Goal: Find specific page/section: Find specific page/section

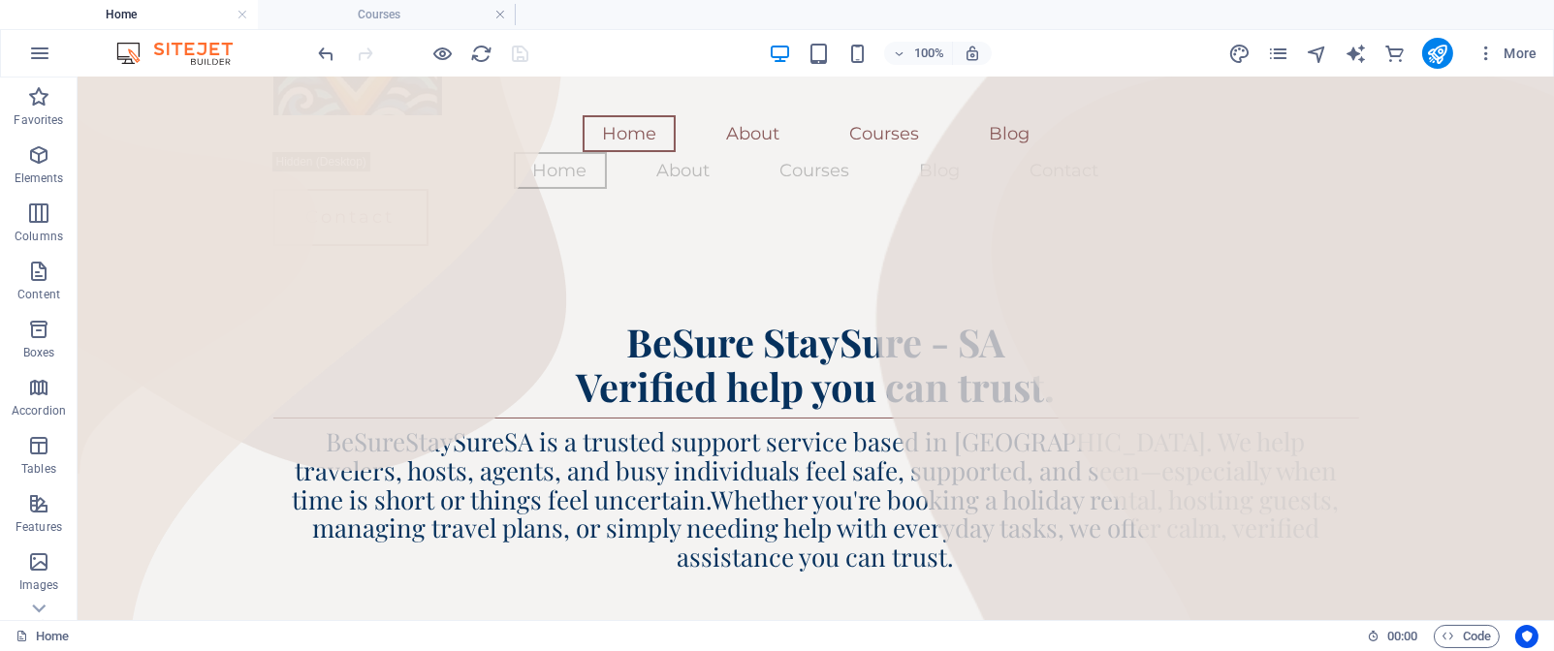
scroll to position [214, 0]
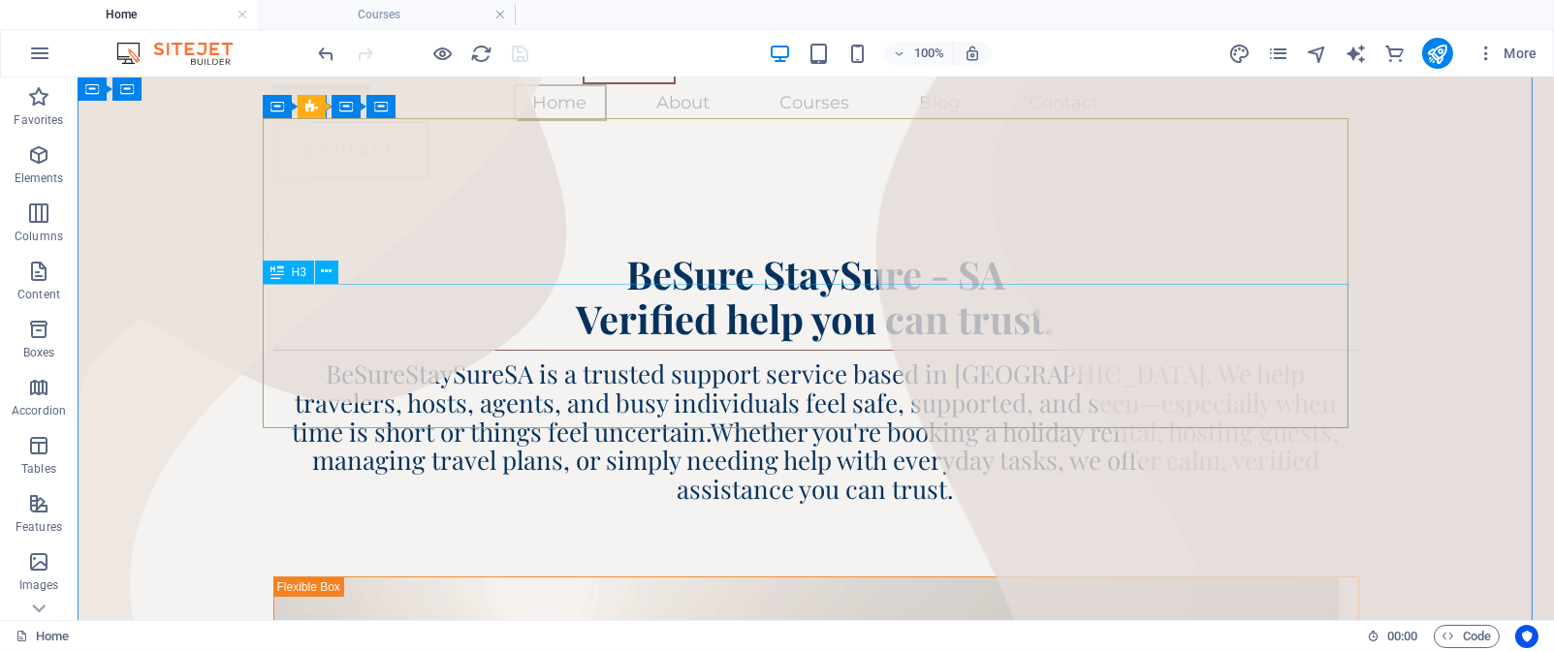
click at [274, 360] on div "BeSureStaySureSA is a trusted support service based in [GEOGRAPHIC_DATA]. We he…" at bounding box center [815, 432] width 1085 height 144
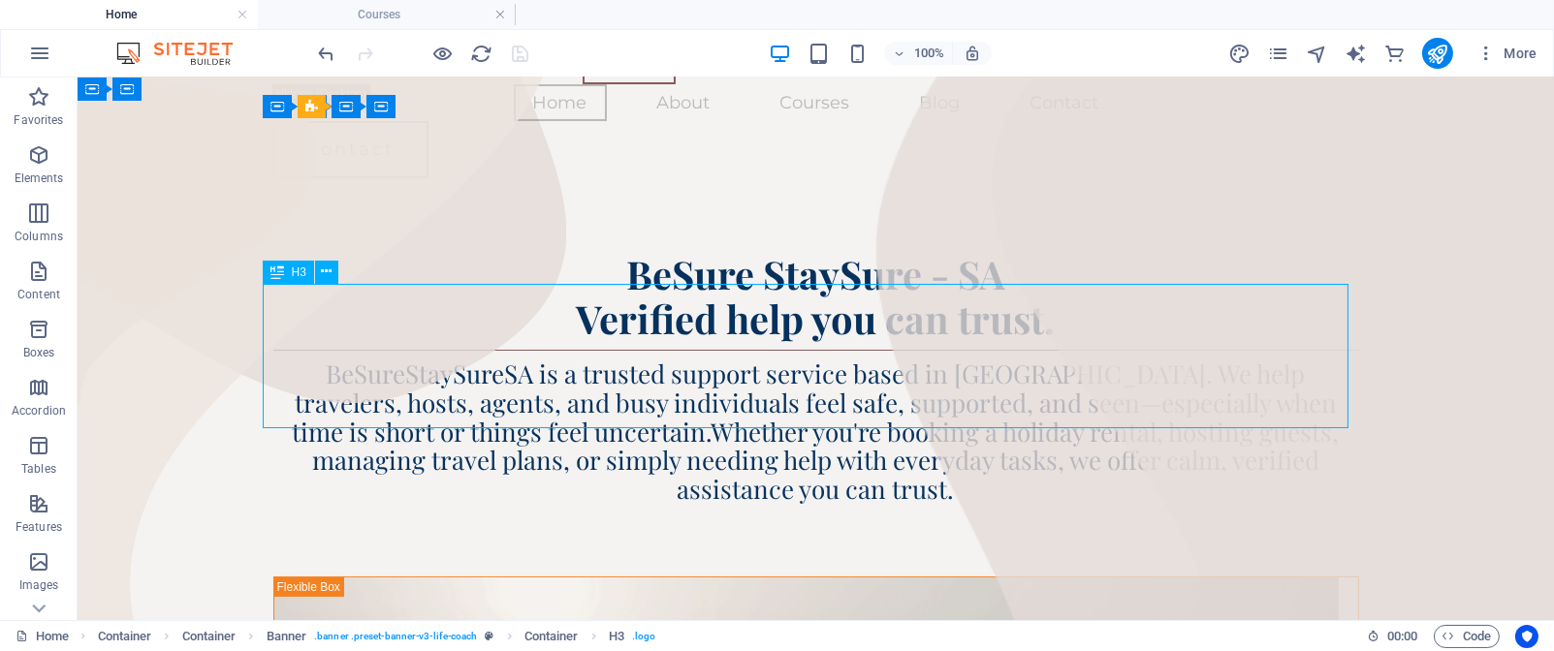
drag, startPoint x: 274, startPoint y: 299, endPoint x: 294, endPoint y: 298, distance: 19.4
click at [294, 360] on div "BeSureStaySureSA is a trusted support service based in [GEOGRAPHIC_DATA]. We he…" at bounding box center [815, 432] width 1085 height 144
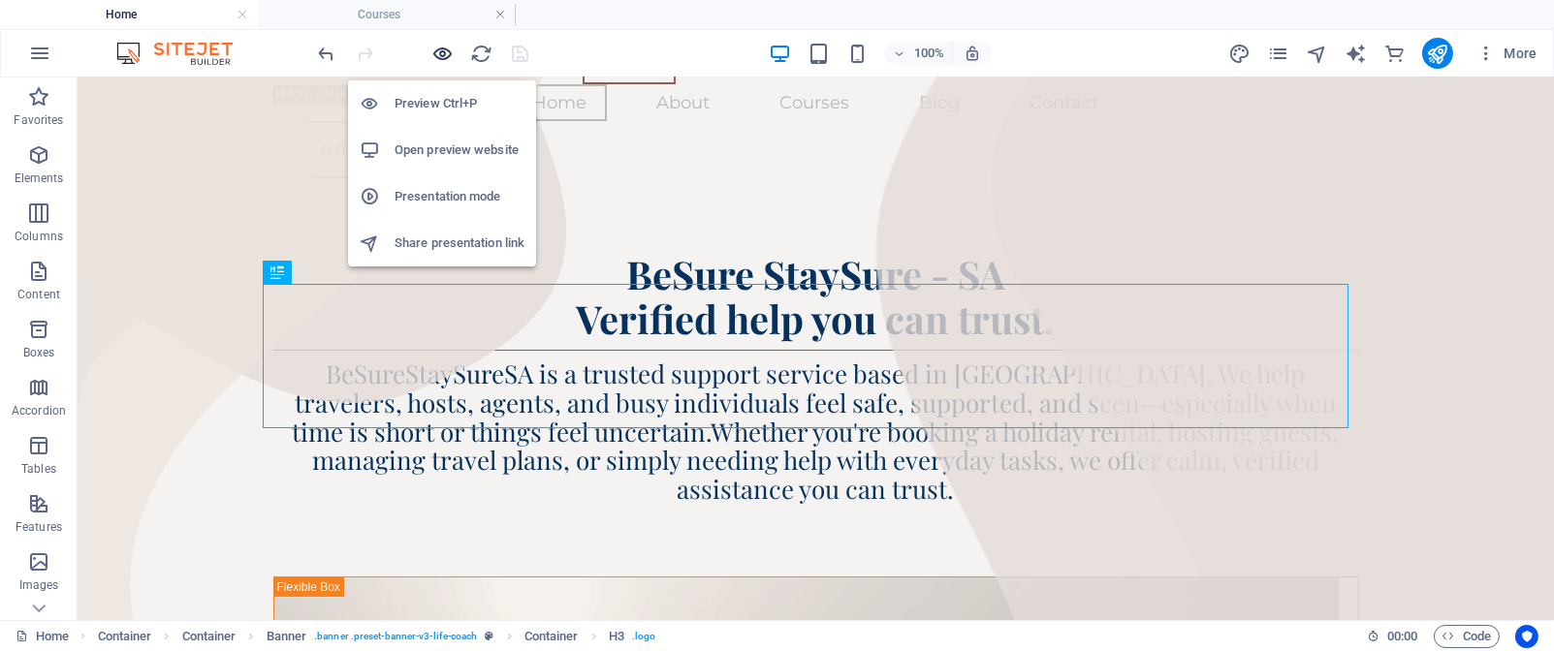
click at [445, 49] on icon "button" at bounding box center [443, 54] width 22 height 22
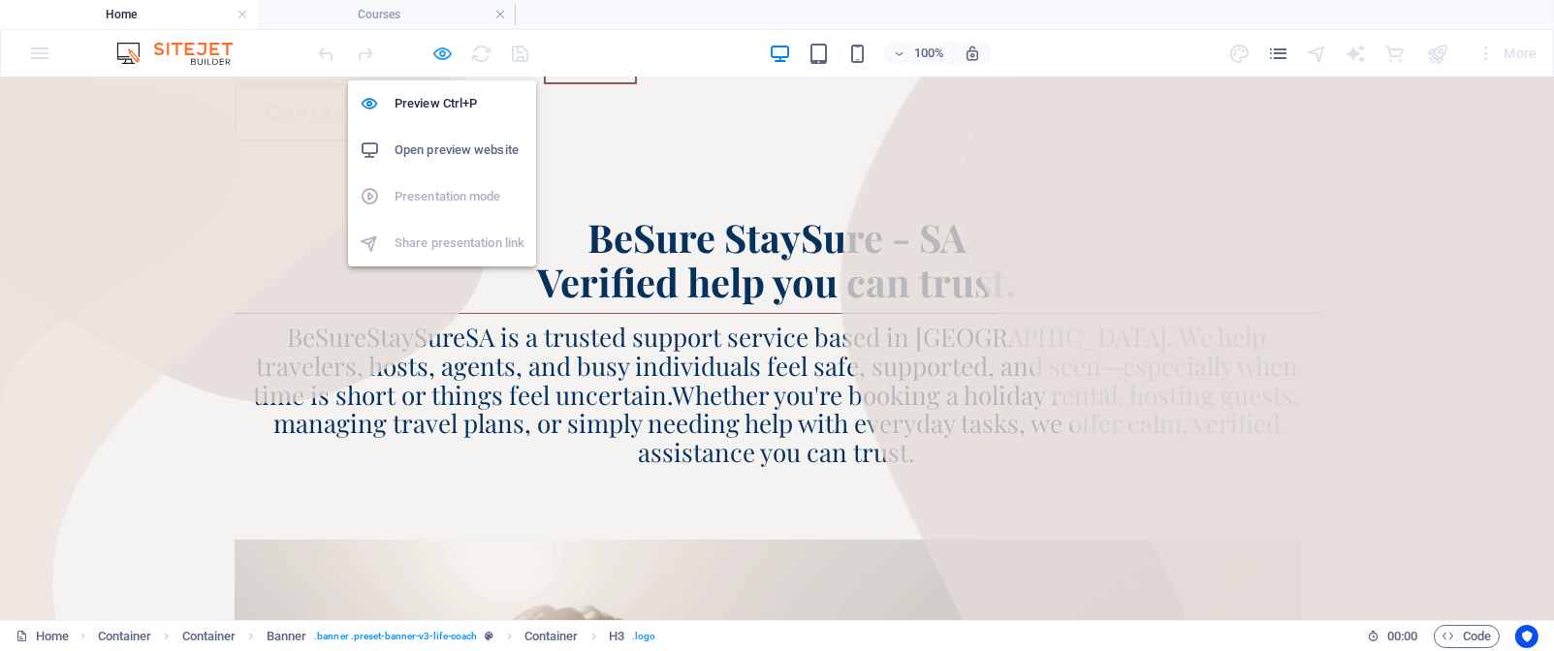
scroll to position [200, 0]
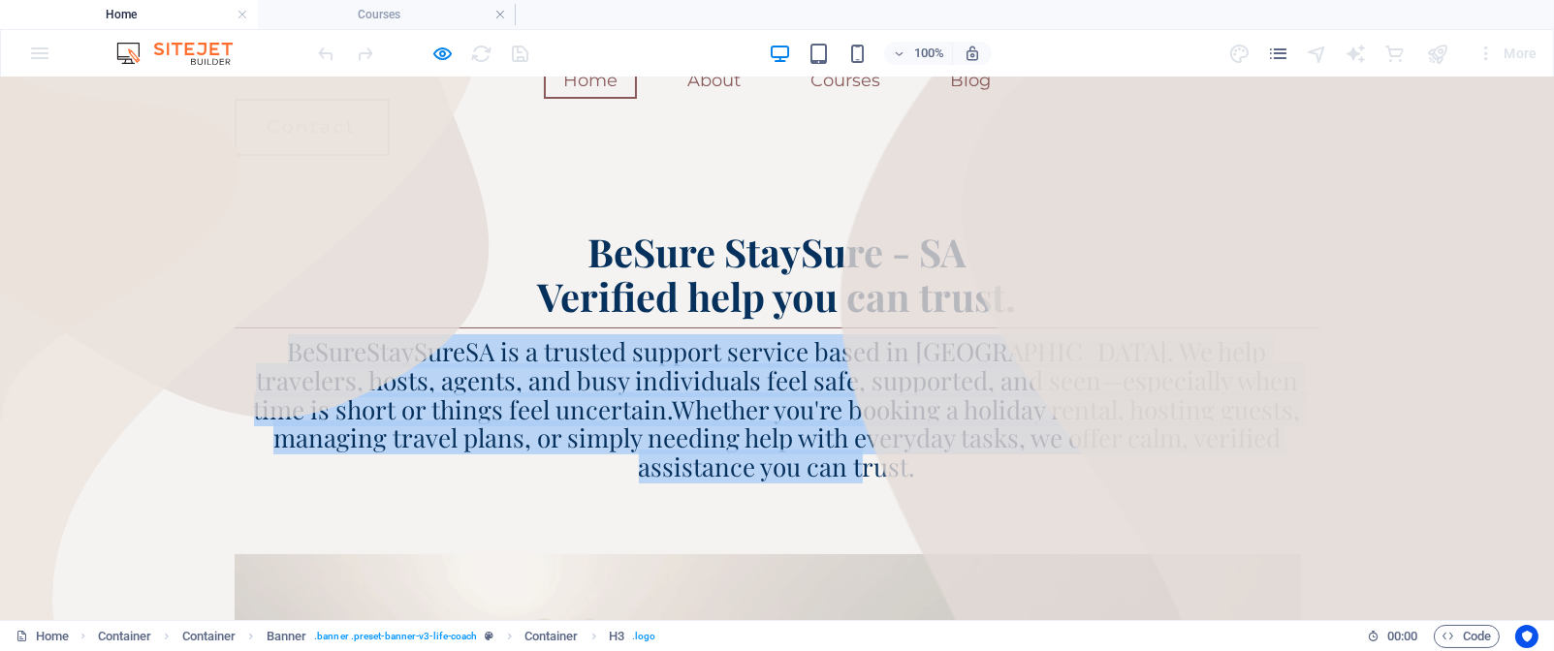
drag, startPoint x: 240, startPoint y: 255, endPoint x: 897, endPoint y: 363, distance: 666.0
click at [897, 363] on h3 "BeSureStaySureSA is a trusted support service based in [GEOGRAPHIC_DATA]. We he…" at bounding box center [777, 409] width 1085 height 144
copy span "BeSureStaySureSA is a trusted support service based in [GEOGRAPHIC_DATA]. We he…"
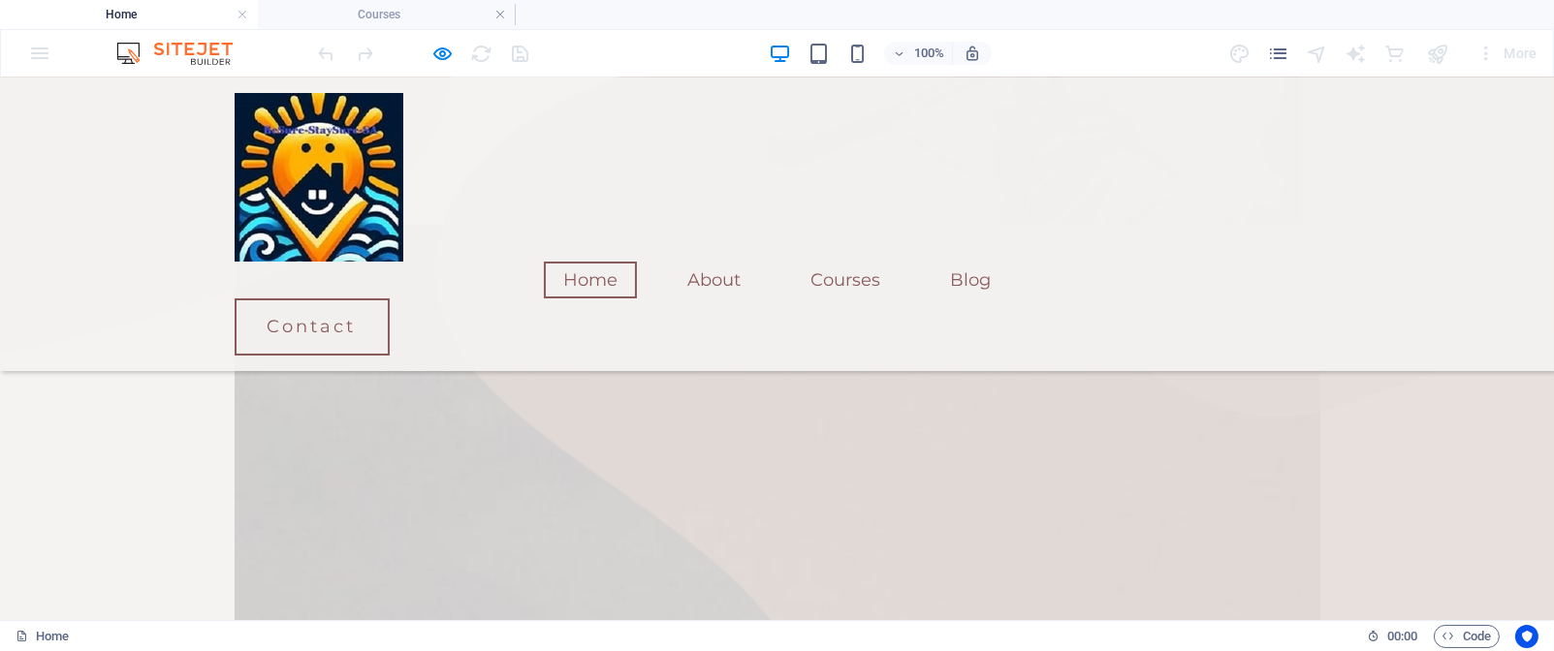
scroll to position [1265, 0]
drag, startPoint x: 197, startPoint y: 397, endPoint x: 1170, endPoint y: 554, distance: 985.6
copy div "Holiday Rental Checks for Travelers We verify that the place you’re booking is …"
click at [1093, 102] on div "Home About Courses Blog Home About Courses Blog Contact Contact" at bounding box center [777, 225] width 1554 height 294
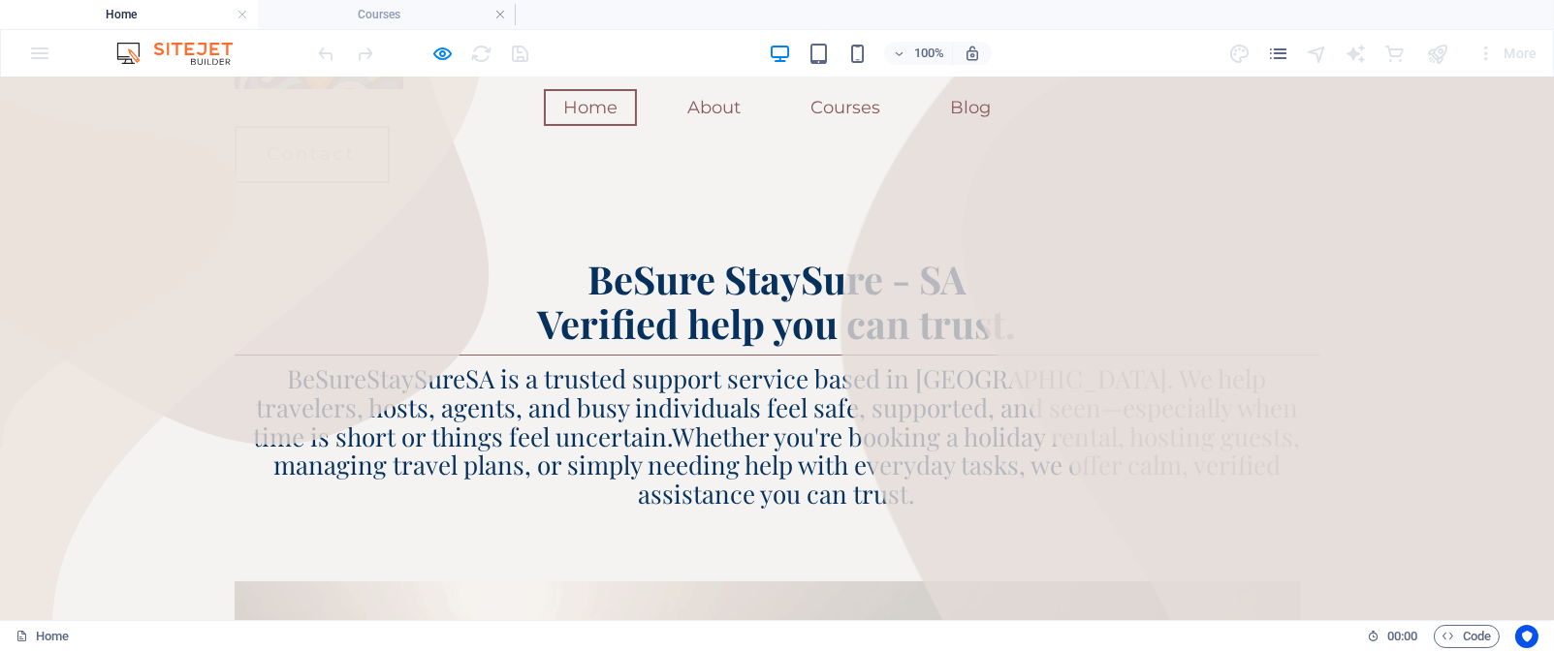
scroll to position [135, 0]
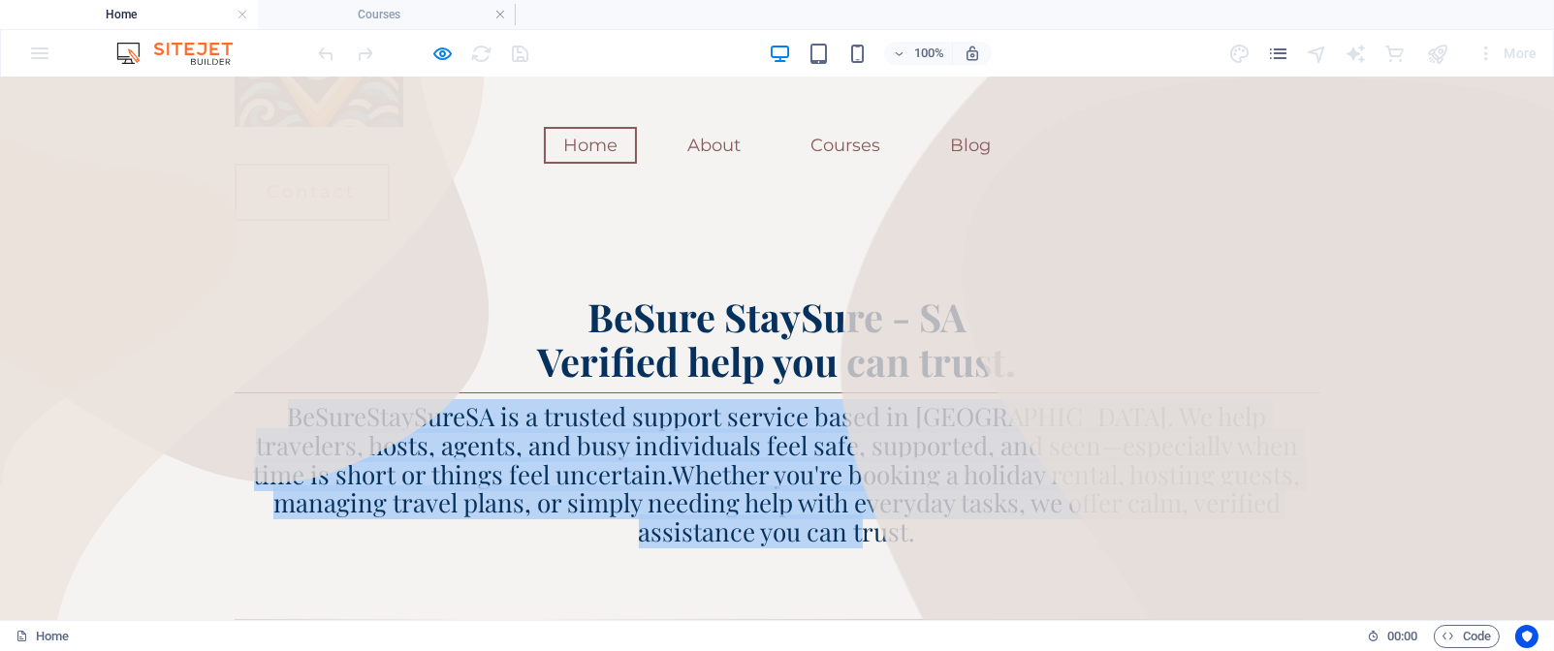
drag, startPoint x: 241, startPoint y: 320, endPoint x: 816, endPoint y: 436, distance: 586.4
click at [816, 436] on h3 "BeSureStaySureSA is a trusted support service based in [GEOGRAPHIC_DATA]. We he…" at bounding box center [777, 474] width 1085 height 144
copy span "BeSureStaySureSA is a trusted support service based in [GEOGRAPHIC_DATA]. We he…"
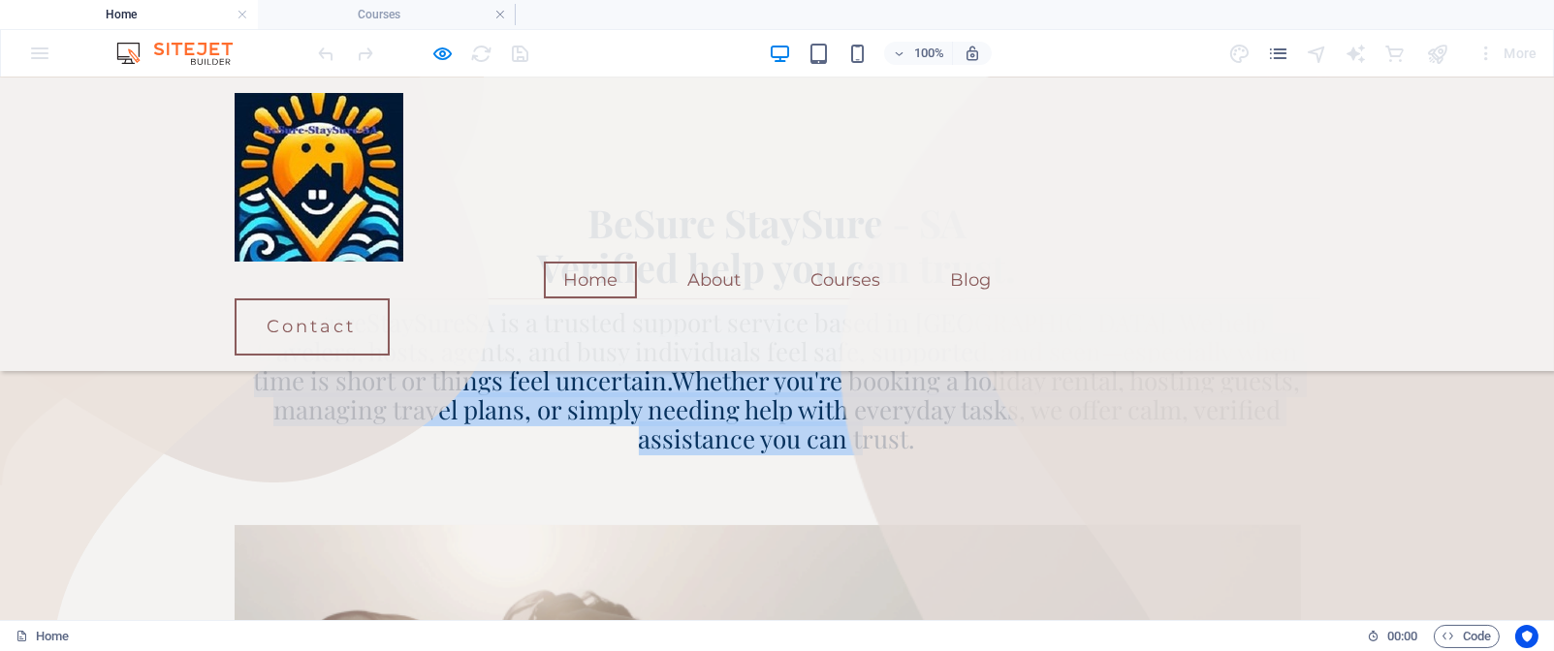
scroll to position [610, 0]
